Goal: Book appointment/travel/reservation

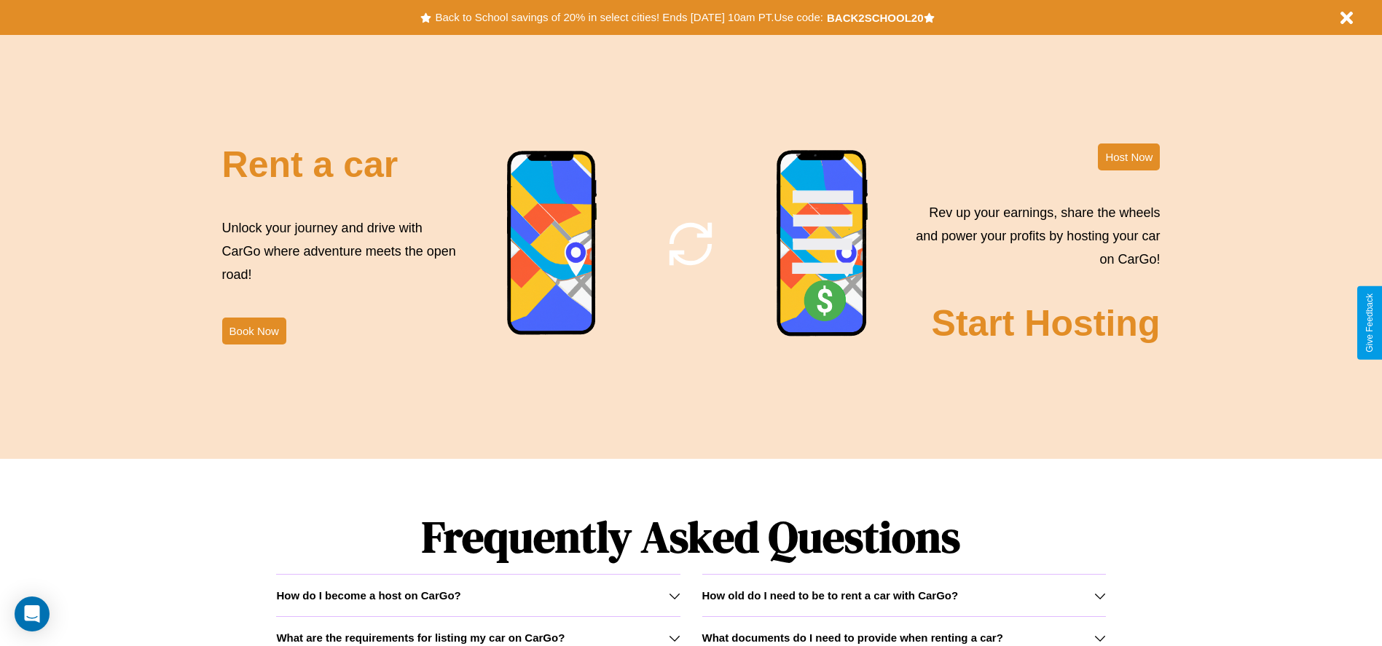
scroll to position [1762, 0]
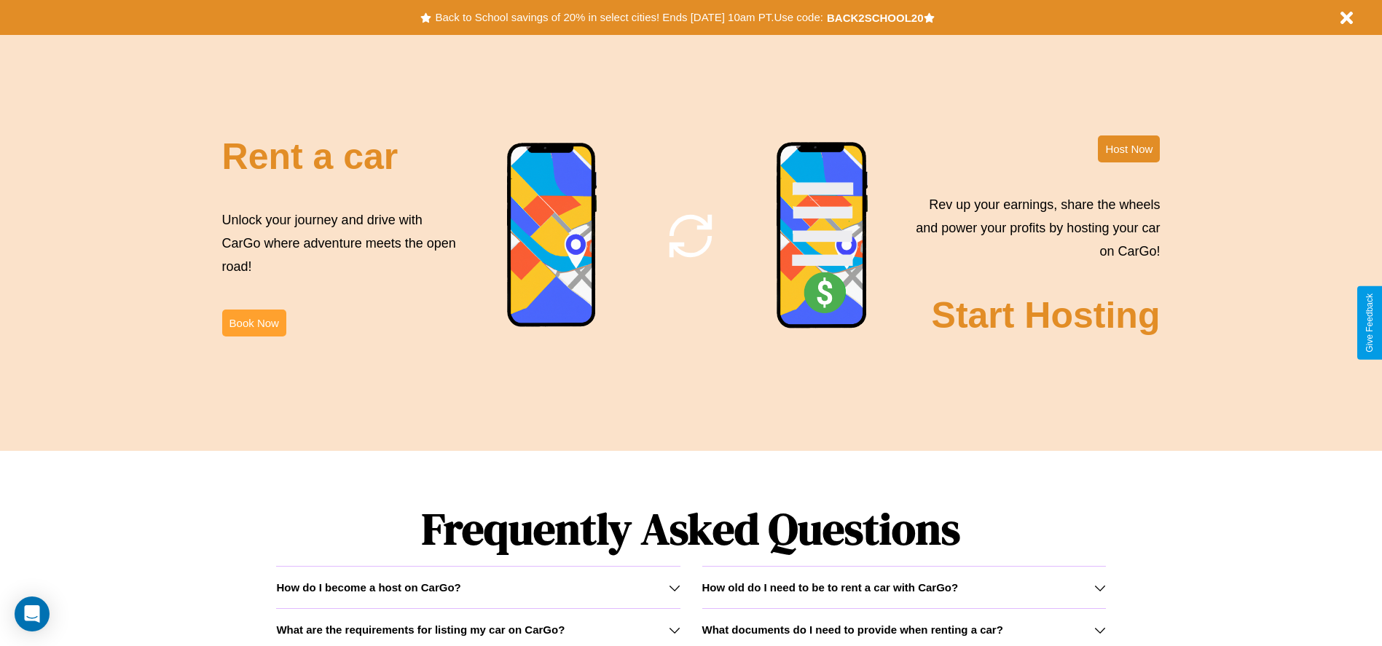
click at [254, 323] on button "Book Now" at bounding box center [254, 323] width 64 height 27
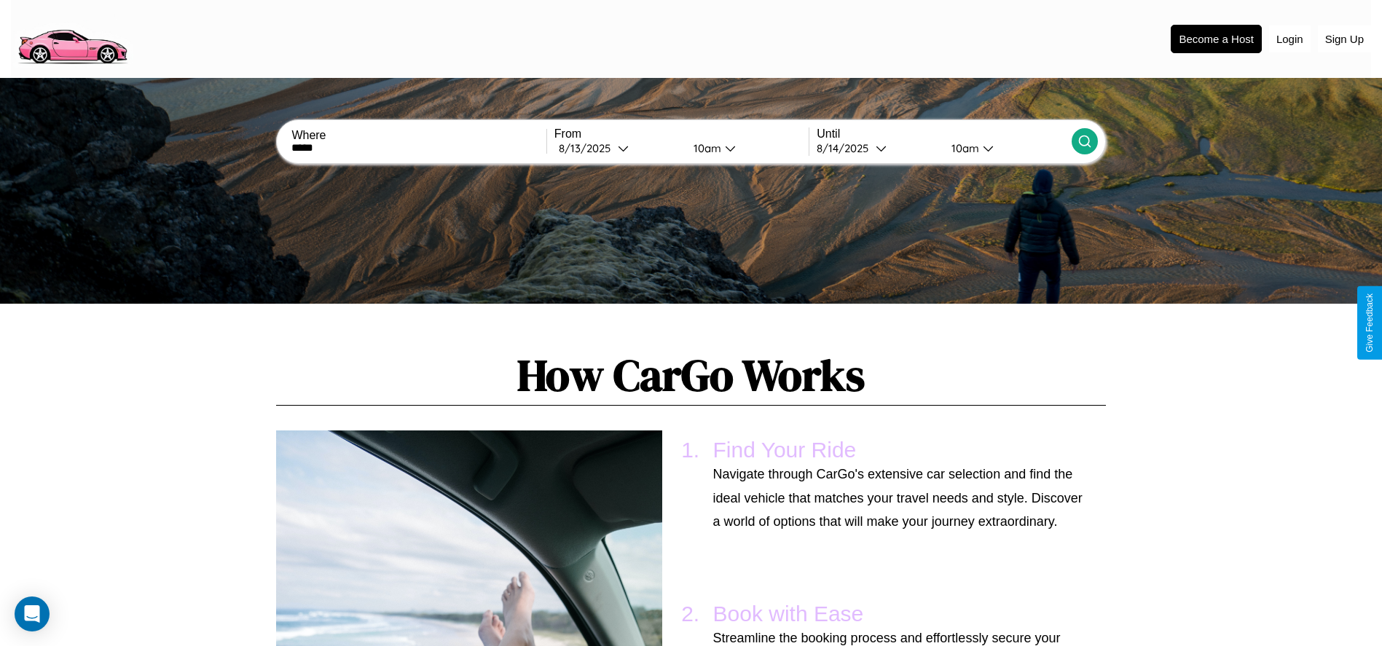
type input "*****"
click at [1084, 141] on icon at bounding box center [1084, 141] width 15 height 15
